Goal: Transaction & Acquisition: Purchase product/service

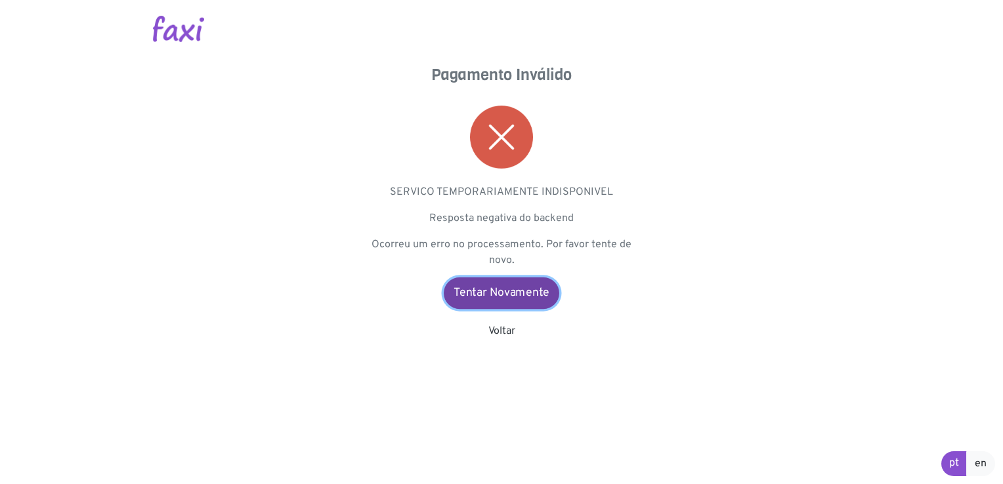
click at [497, 295] on link "Tentar Novamente" at bounding box center [502, 294] width 116 height 32
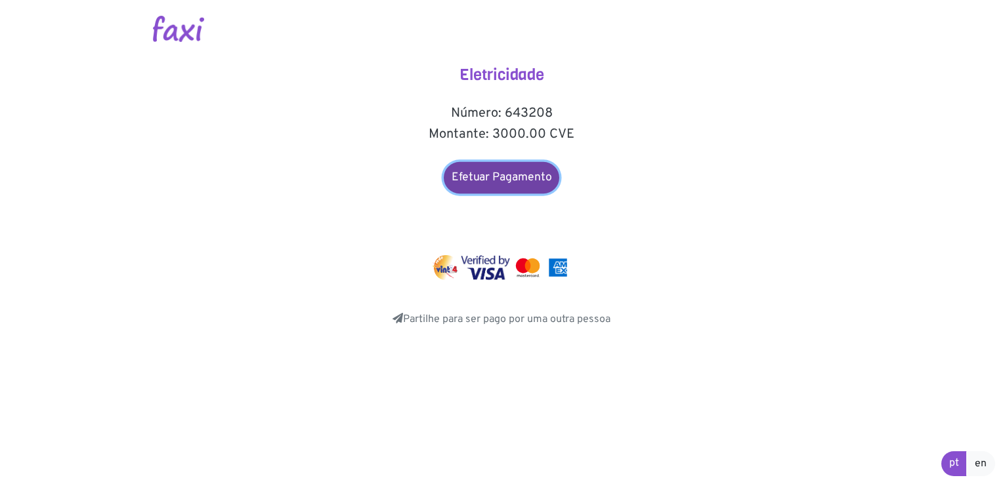
click at [508, 184] on link "Efetuar Pagamento" at bounding box center [502, 178] width 116 height 32
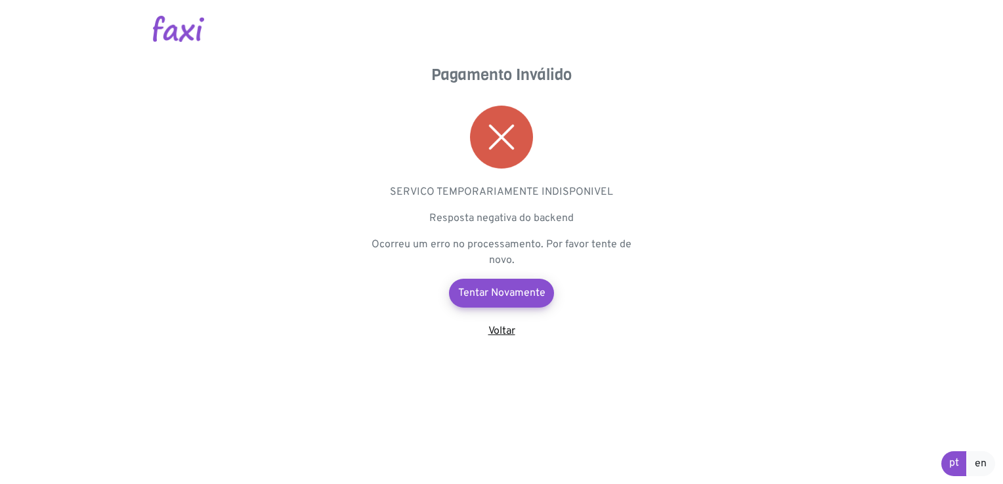
click at [504, 333] on link "Voltar" at bounding box center [501, 331] width 27 height 13
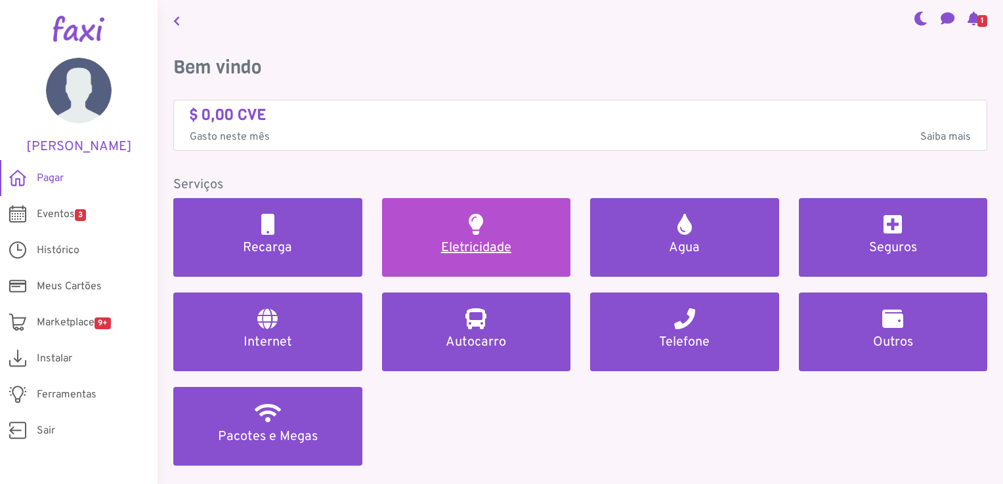
click at [478, 240] on h5 "Eletricidade" at bounding box center [477, 248] width 158 height 16
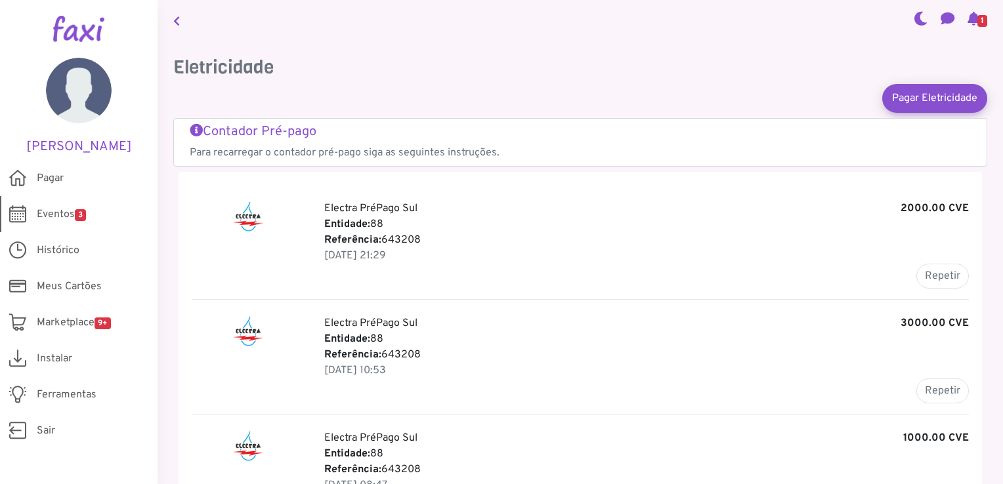
click at [69, 224] on link "Eventos 3" at bounding box center [79, 214] width 158 height 36
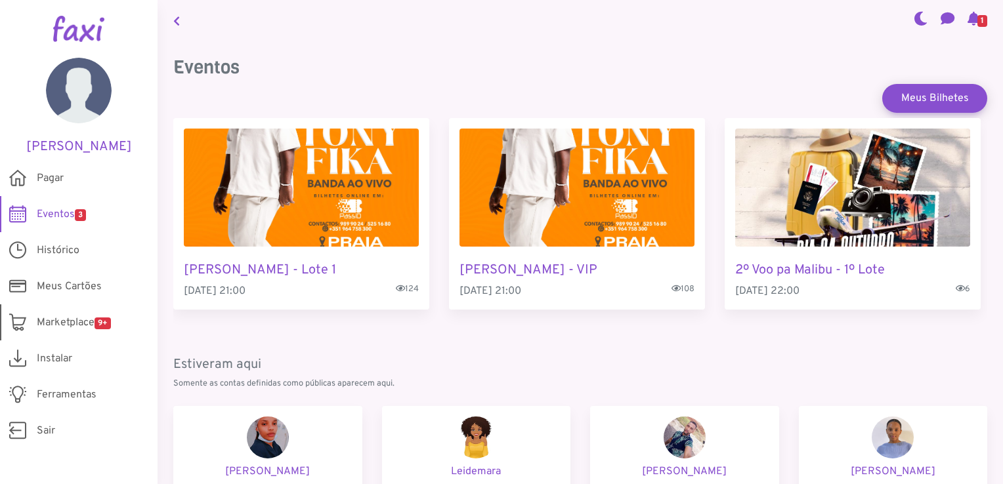
click at [58, 315] on span "Marketplace 9+" at bounding box center [74, 323] width 74 height 16
